Goal: Information Seeking & Learning: Learn about a topic

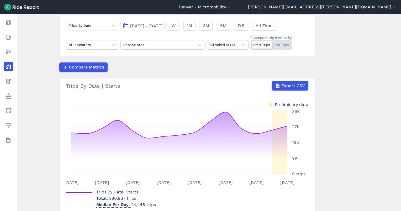
scroll to position [39, 0]
click at [209, 27] on span "3M" at bounding box center [206, 26] width 6 height 6
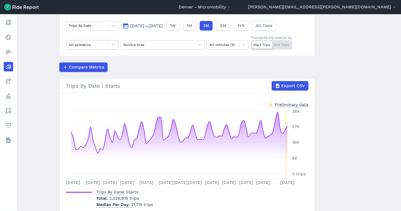
click at [95, 45] on div at bounding box center [88, 45] width 38 height 6
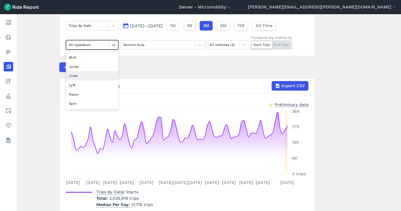
click at [90, 74] on div "Lime" at bounding box center [92, 75] width 53 height 9
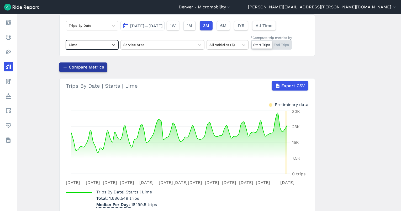
click at [93, 64] on span "Compare Metrics" at bounding box center [86, 67] width 35 height 6
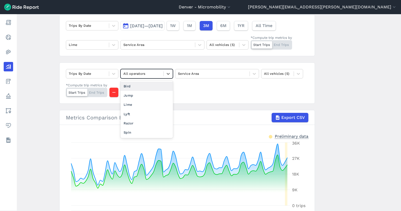
click at [139, 75] on div at bounding box center [142, 74] width 38 height 6
click at [132, 86] on div "Bird" at bounding box center [147, 86] width 53 height 9
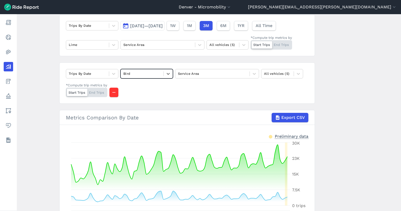
scroll to position [56, 0]
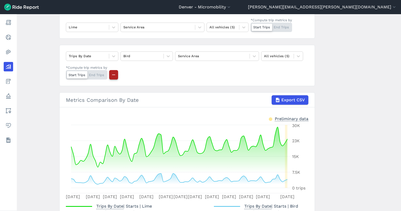
click at [114, 75] on icon "button" at bounding box center [113, 74] width 5 height 5
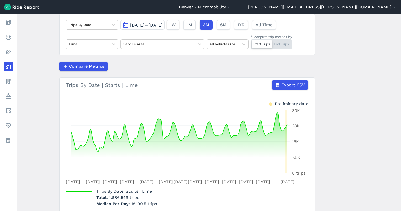
scroll to position [41, 0]
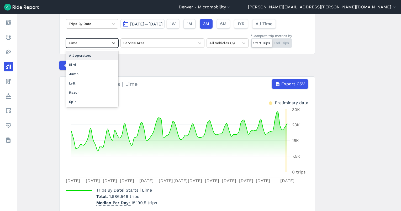
click at [100, 44] on div at bounding box center [88, 43] width 38 height 6
click at [93, 55] on div "All operators" at bounding box center [92, 55] width 53 height 9
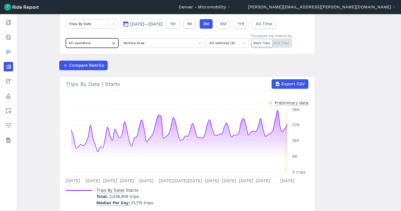
click at [162, 23] on span "[DATE]—[DATE]" at bounding box center [146, 24] width 33 height 5
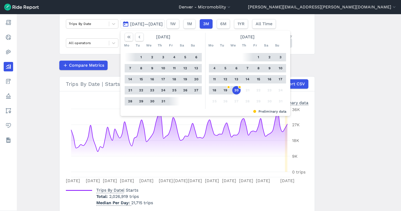
click at [236, 89] on button "20" at bounding box center [236, 90] width 8 height 8
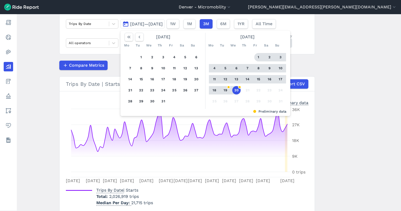
click at [256, 57] on button "1" at bounding box center [258, 57] width 8 height 8
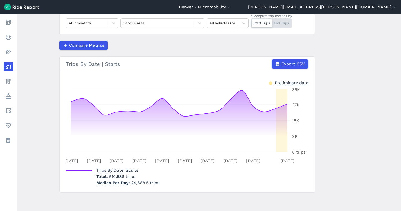
scroll to position [60, 0]
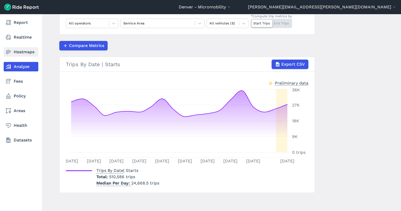
click at [15, 51] on link "Heatmaps" at bounding box center [21, 51] width 35 height 9
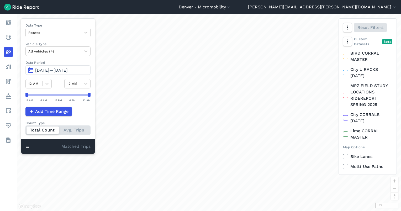
click at [59, 71] on span "[DATE]—[DATE]" at bounding box center [51, 70] width 33 height 5
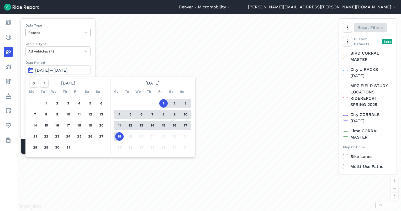
click at [51, 30] on div at bounding box center [53, 33] width 50 height 6
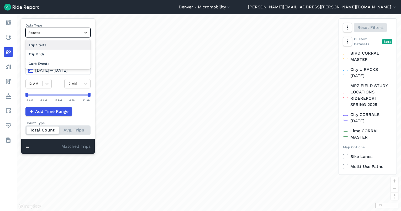
click at [47, 45] on div "Trip Starts" at bounding box center [57, 44] width 65 height 9
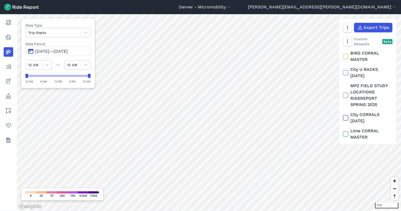
click at [53, 54] on span "[DATE]—[DATE]" at bounding box center [51, 51] width 33 height 5
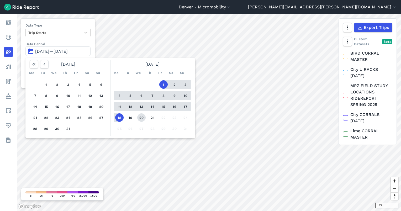
click at [142, 116] on button "20" at bounding box center [141, 117] width 8 height 8
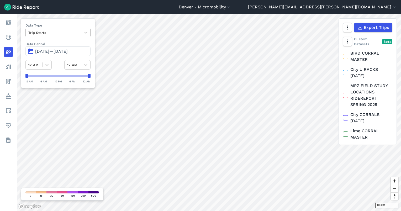
click at [63, 33] on div at bounding box center [53, 33] width 50 height 6
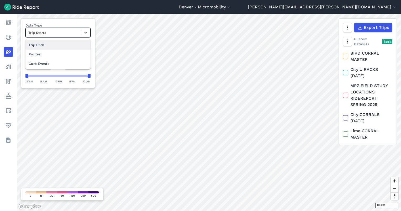
click at [64, 42] on div "Trip Ends" at bounding box center [57, 44] width 65 height 9
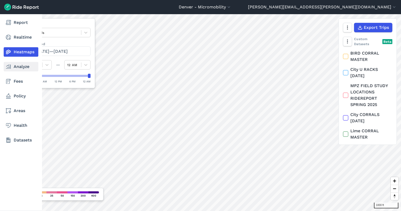
click at [10, 65] on use at bounding box center [8, 67] width 5 height 4
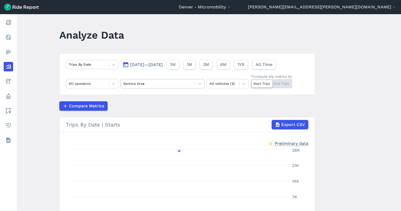
click at [134, 81] on div at bounding box center [157, 84] width 69 height 6
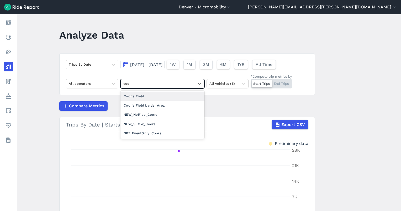
type input "coor"
click at [139, 96] on div "Coor's Field" at bounding box center [163, 96] width 84 height 9
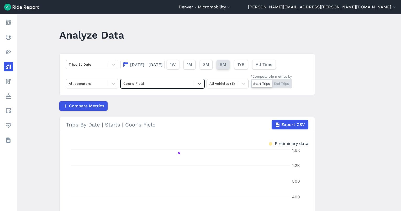
click at [226, 65] on span "6M" at bounding box center [223, 64] width 6 height 6
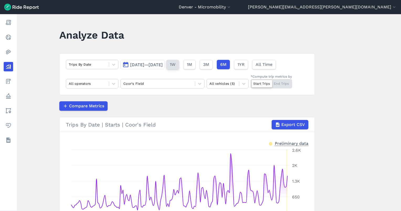
click at [176, 65] on span "1W" at bounding box center [173, 64] width 6 height 6
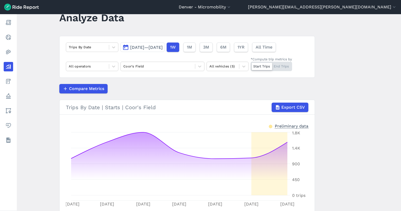
scroll to position [17, 0]
click at [272, 47] on span "All Time" at bounding box center [264, 47] width 17 height 6
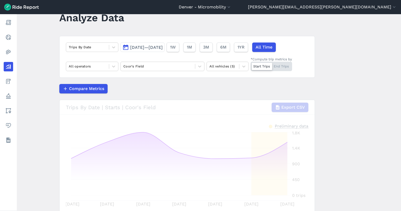
click at [282, 67] on div "Start Trips End Trips" at bounding box center [271, 66] width 41 height 9
click at [251, 65] on input "*Compute trip metrics by Start Trips End Trips" at bounding box center [251, 63] width 0 height 3
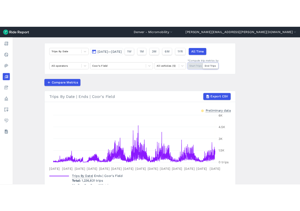
scroll to position [32, 0]
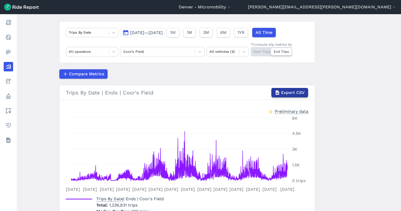
click at [298, 92] on span "Export CSV" at bounding box center [293, 93] width 24 height 6
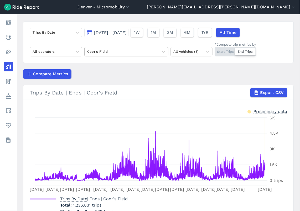
click at [113, 55] on div "Coor's Field" at bounding box center [122, 52] width 74 height 8
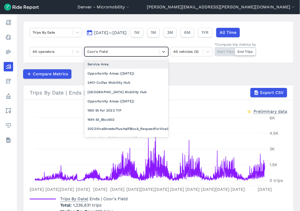
click at [112, 62] on div "Service Area" at bounding box center [126, 64] width 84 height 9
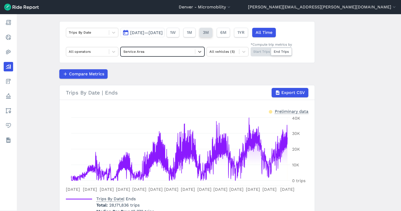
click at [209, 32] on span "3M" at bounding box center [206, 32] width 6 height 6
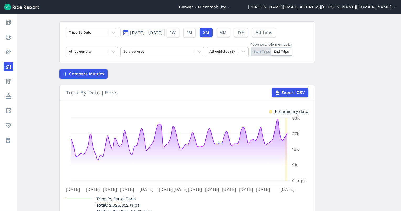
click at [140, 34] on span "[DATE]—[DATE]" at bounding box center [146, 32] width 33 height 5
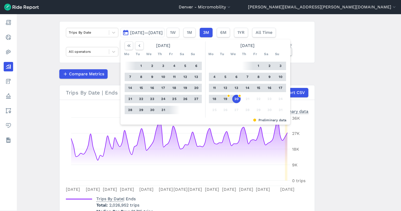
click at [234, 97] on button "20" at bounding box center [236, 99] width 8 height 8
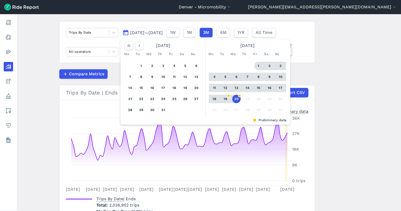
click at [257, 65] on button "1" at bounding box center [258, 66] width 8 height 8
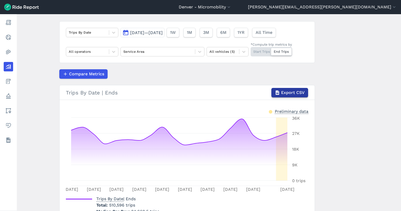
click at [283, 91] on span "Export CSV" at bounding box center [293, 93] width 24 height 6
